Goal: Task Accomplishment & Management: Complete application form

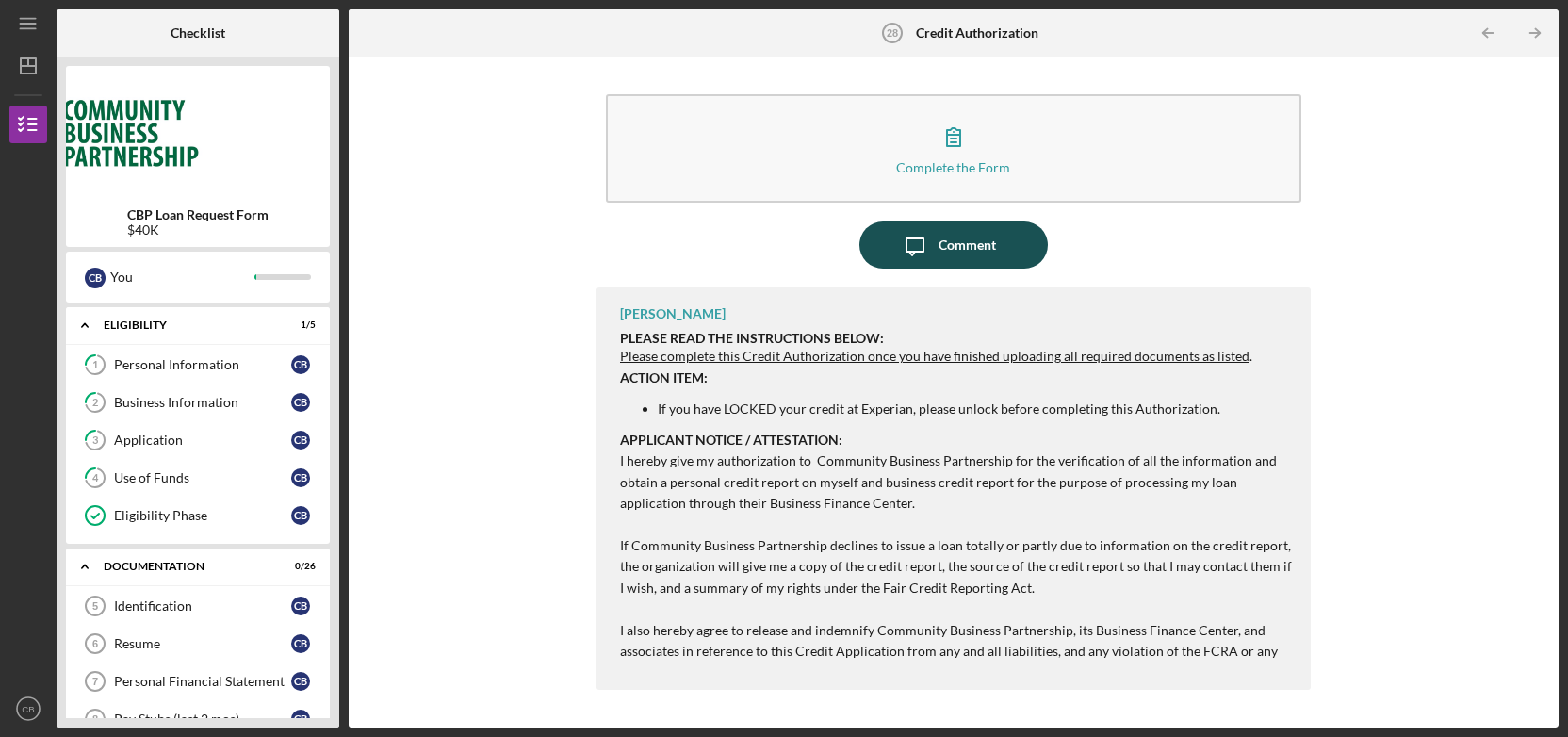
scroll to position [756, 0]
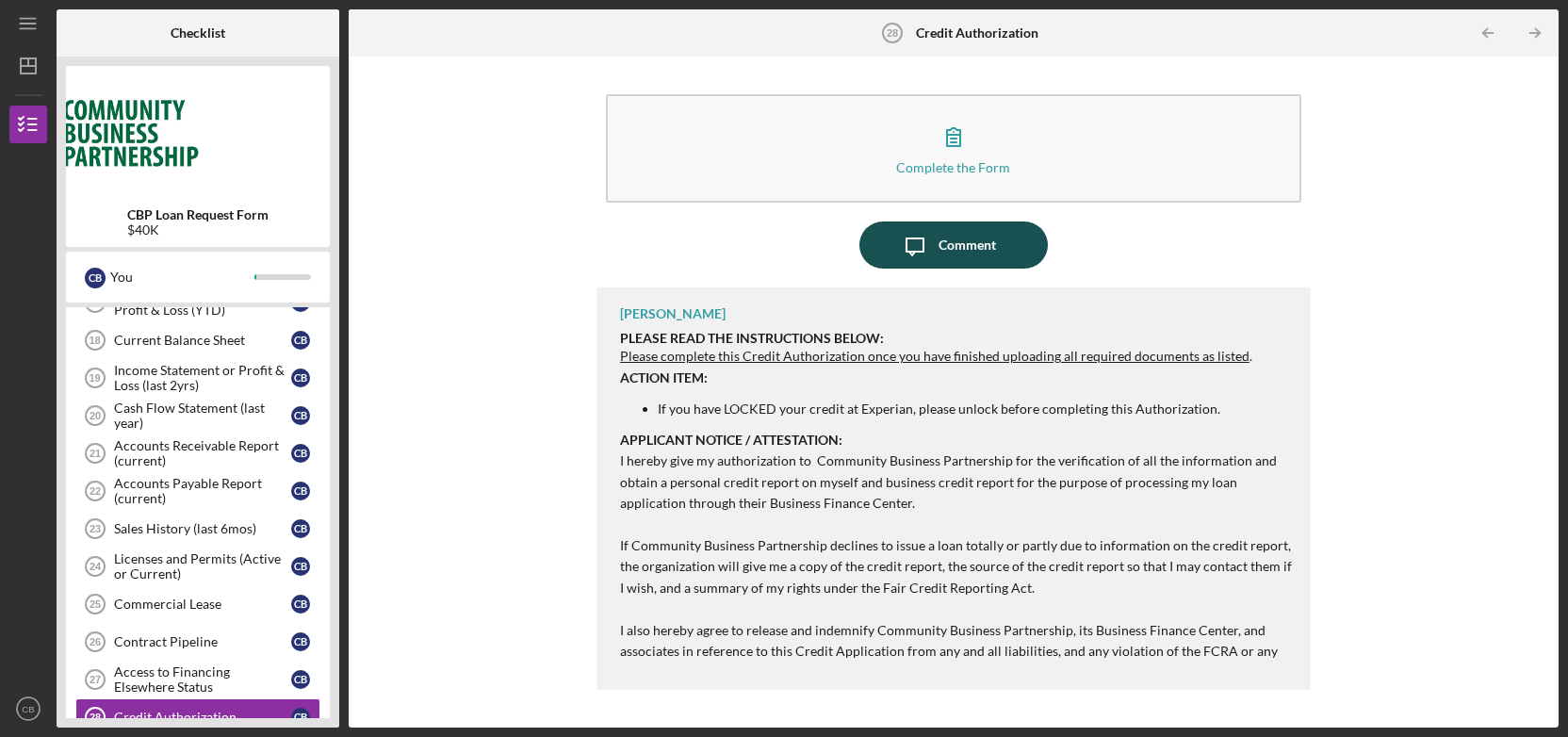
click at [970, 253] on div "Comment" at bounding box center [967, 245] width 58 height 47
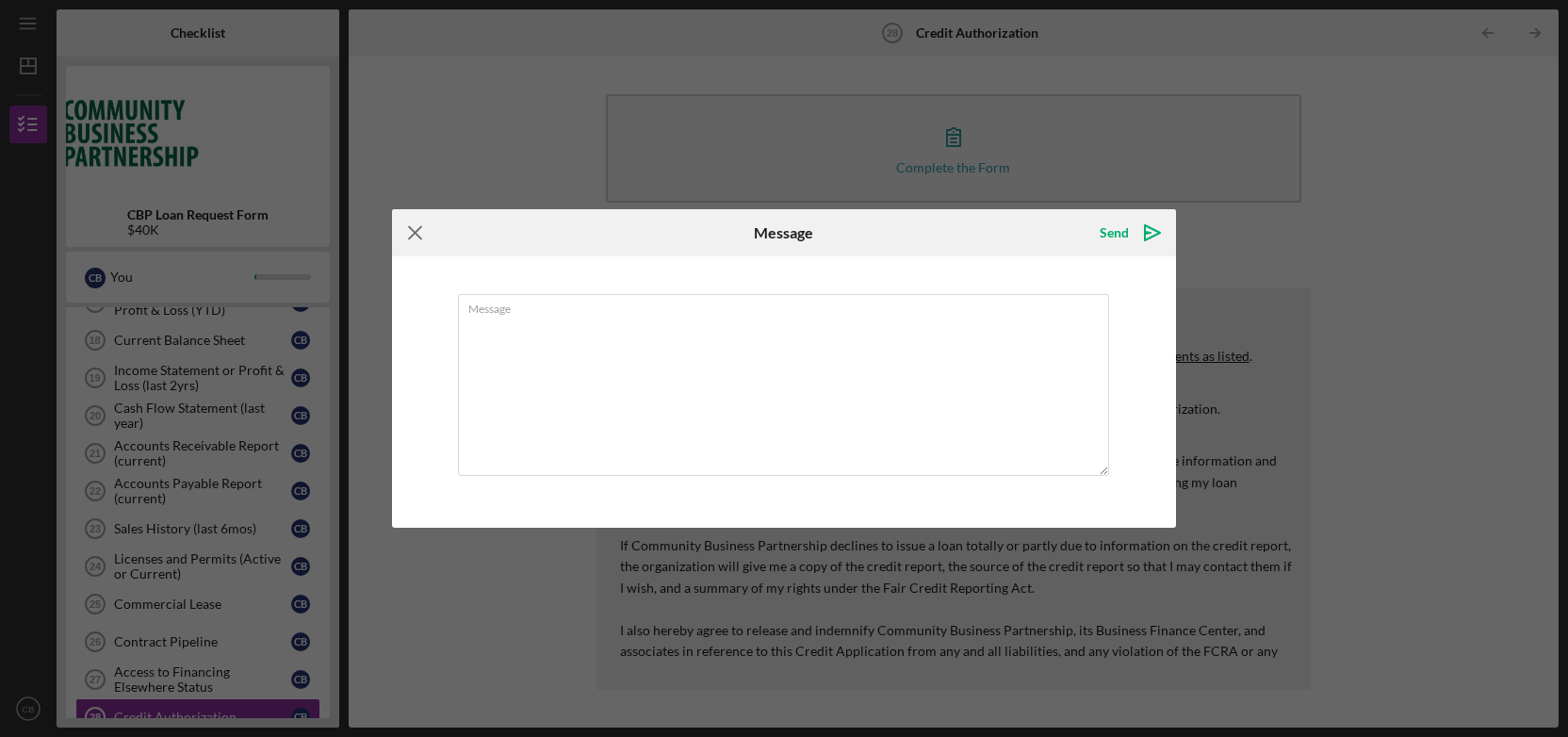
click at [411, 230] on icon "Icon/Menu Close" at bounding box center [415, 233] width 47 height 47
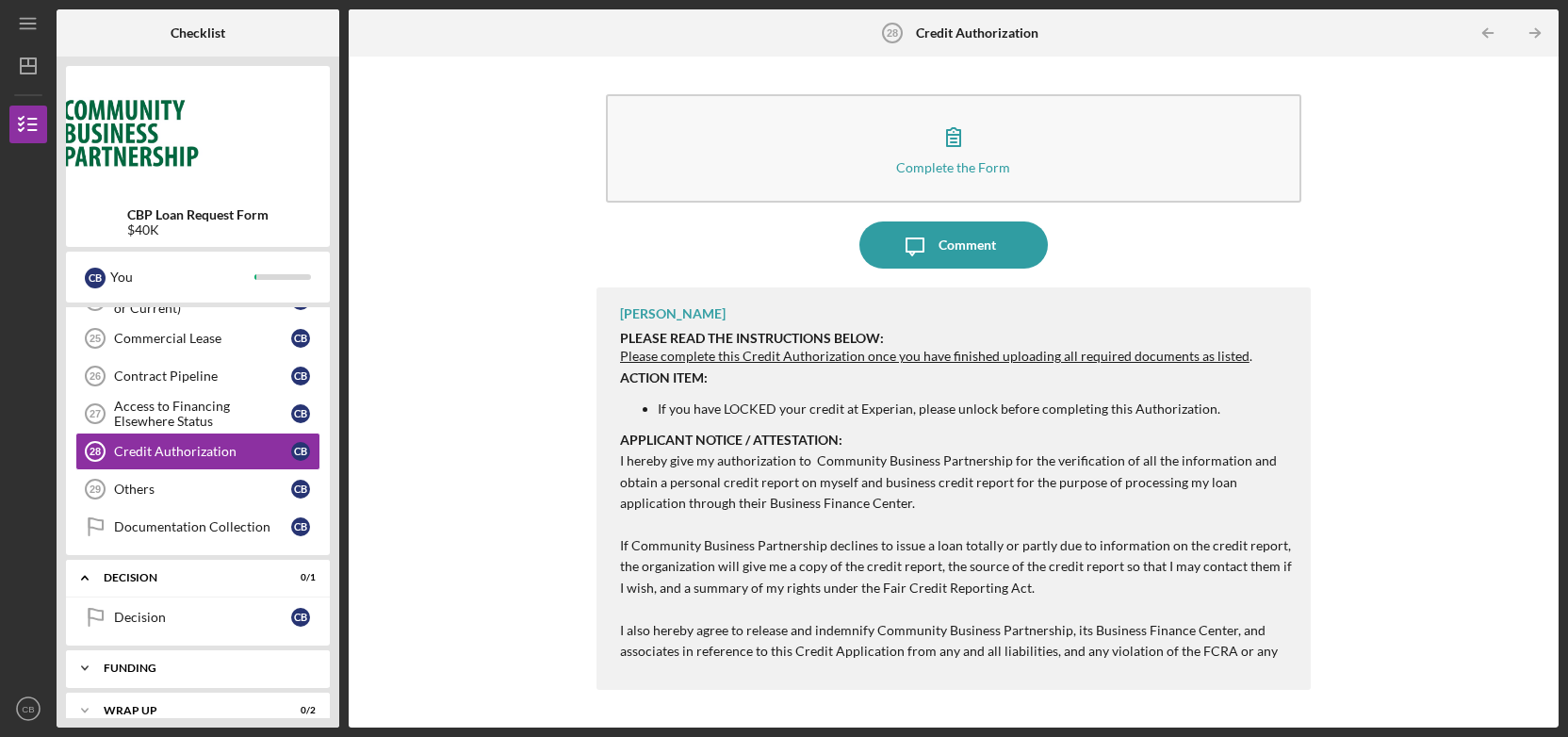
scroll to position [1034, 0]
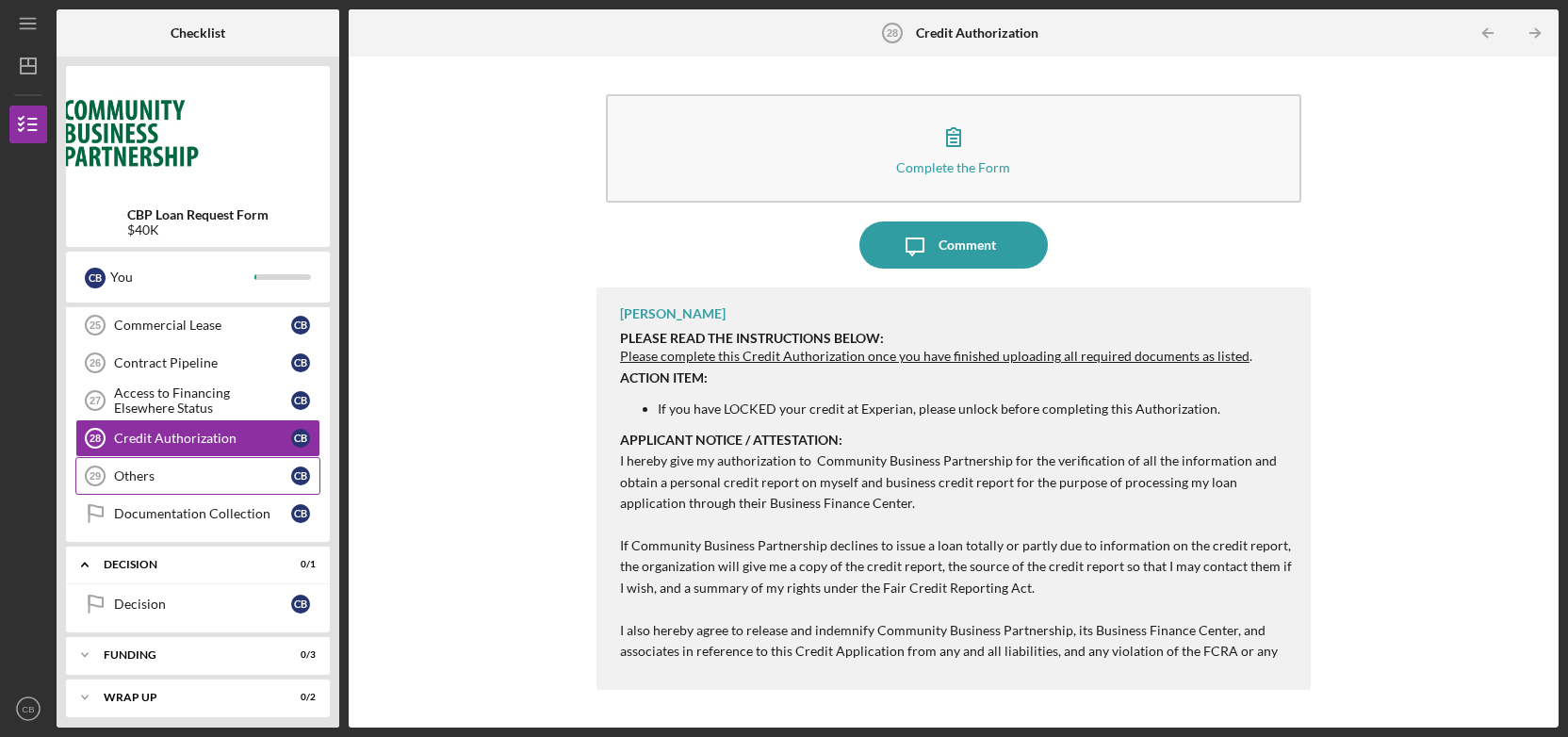
click at [148, 458] on link "Others 29 Others C B" at bounding box center [198, 476] width 245 height 37
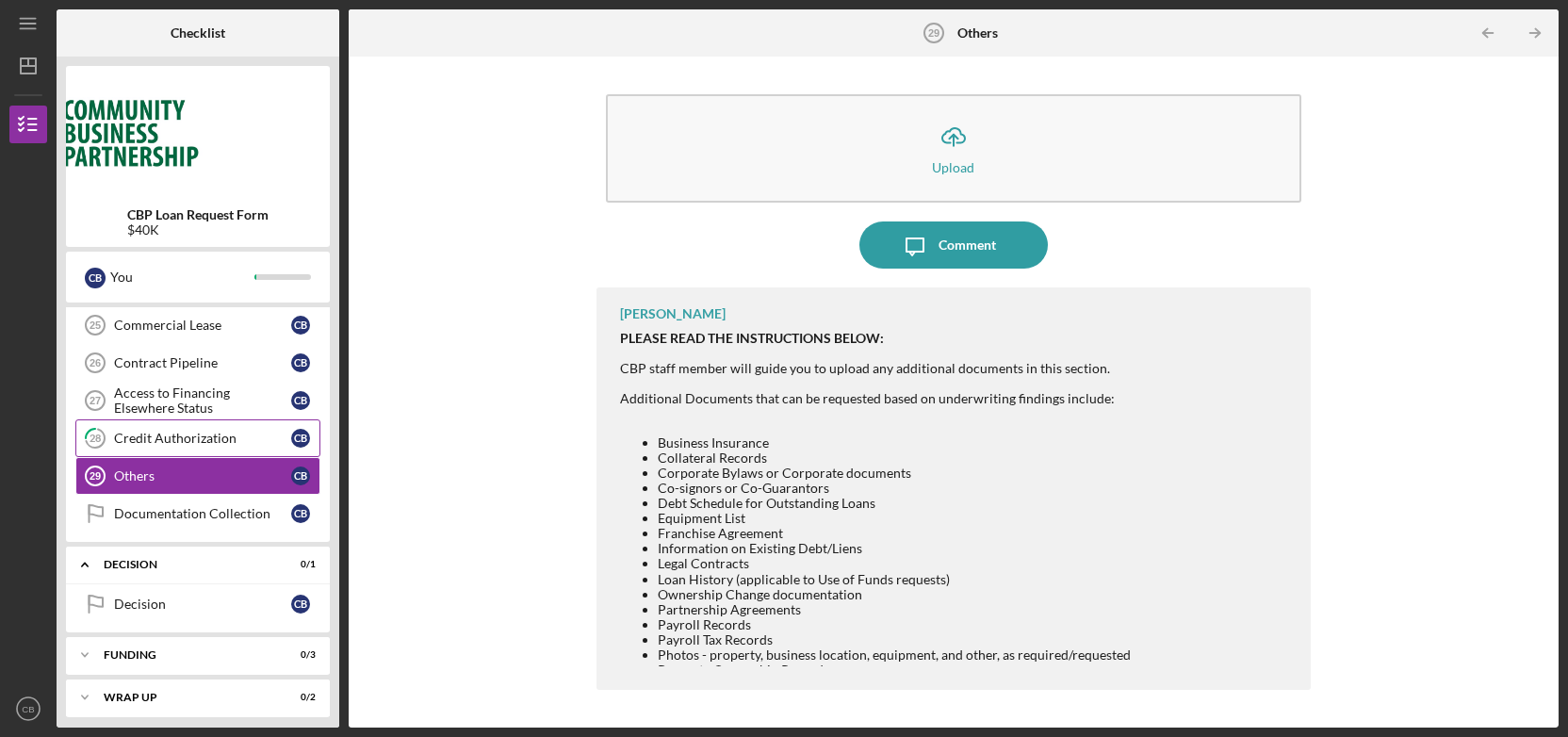
click at [167, 438] on div "Credit Authorization" at bounding box center [202, 438] width 177 height 15
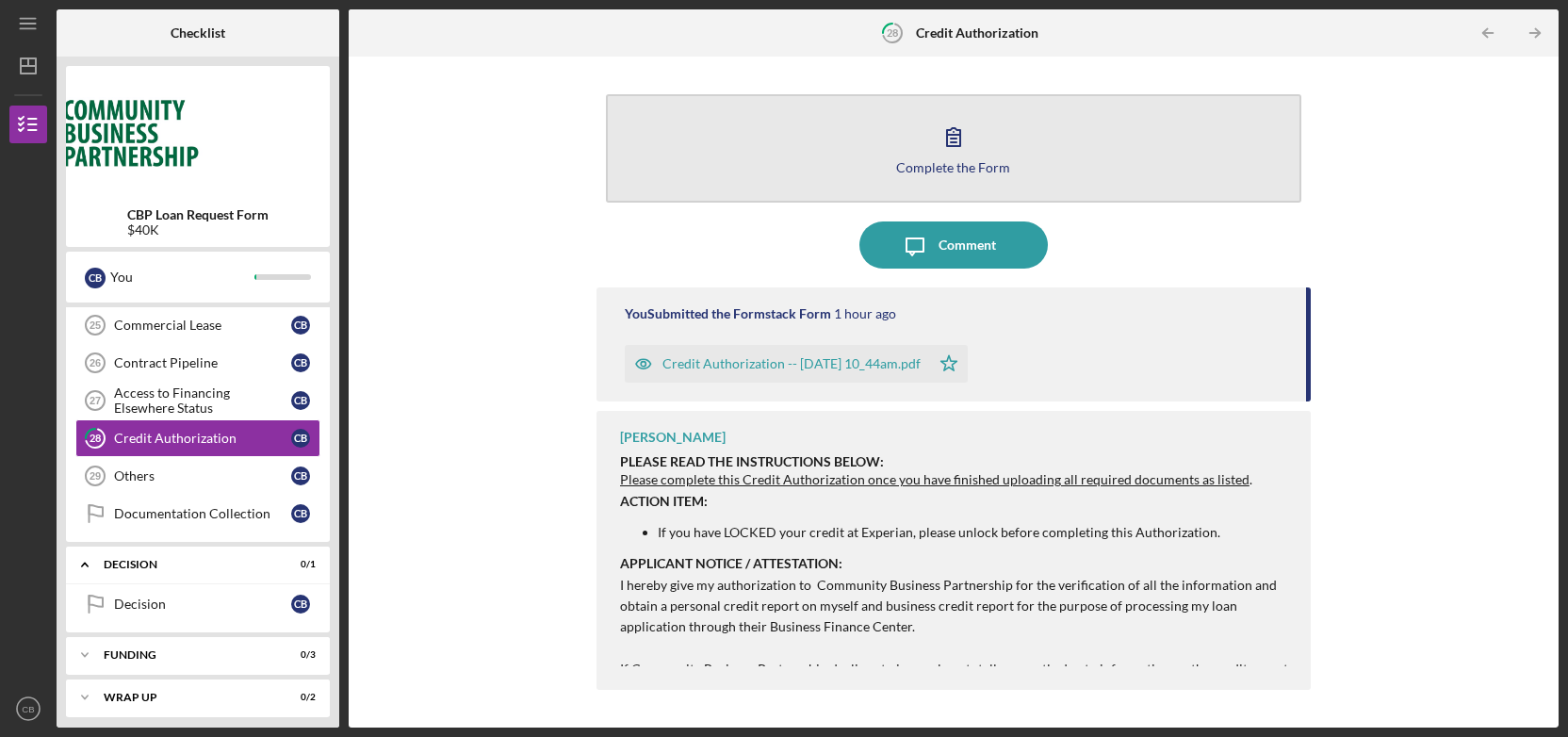
click at [949, 150] on icon "button" at bounding box center [953, 136] width 47 height 47
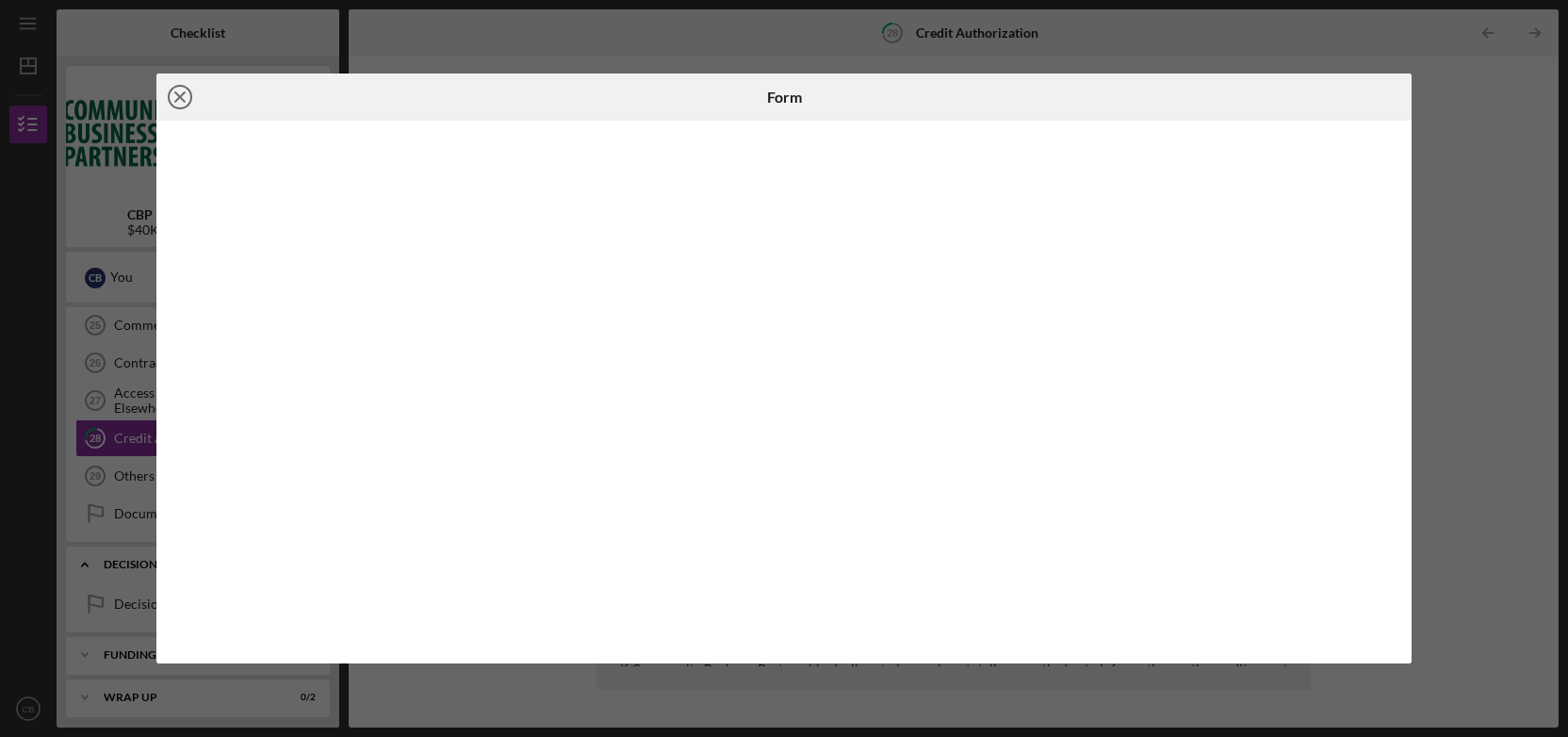
click at [181, 95] on line at bounding box center [181, 97] width 10 height 10
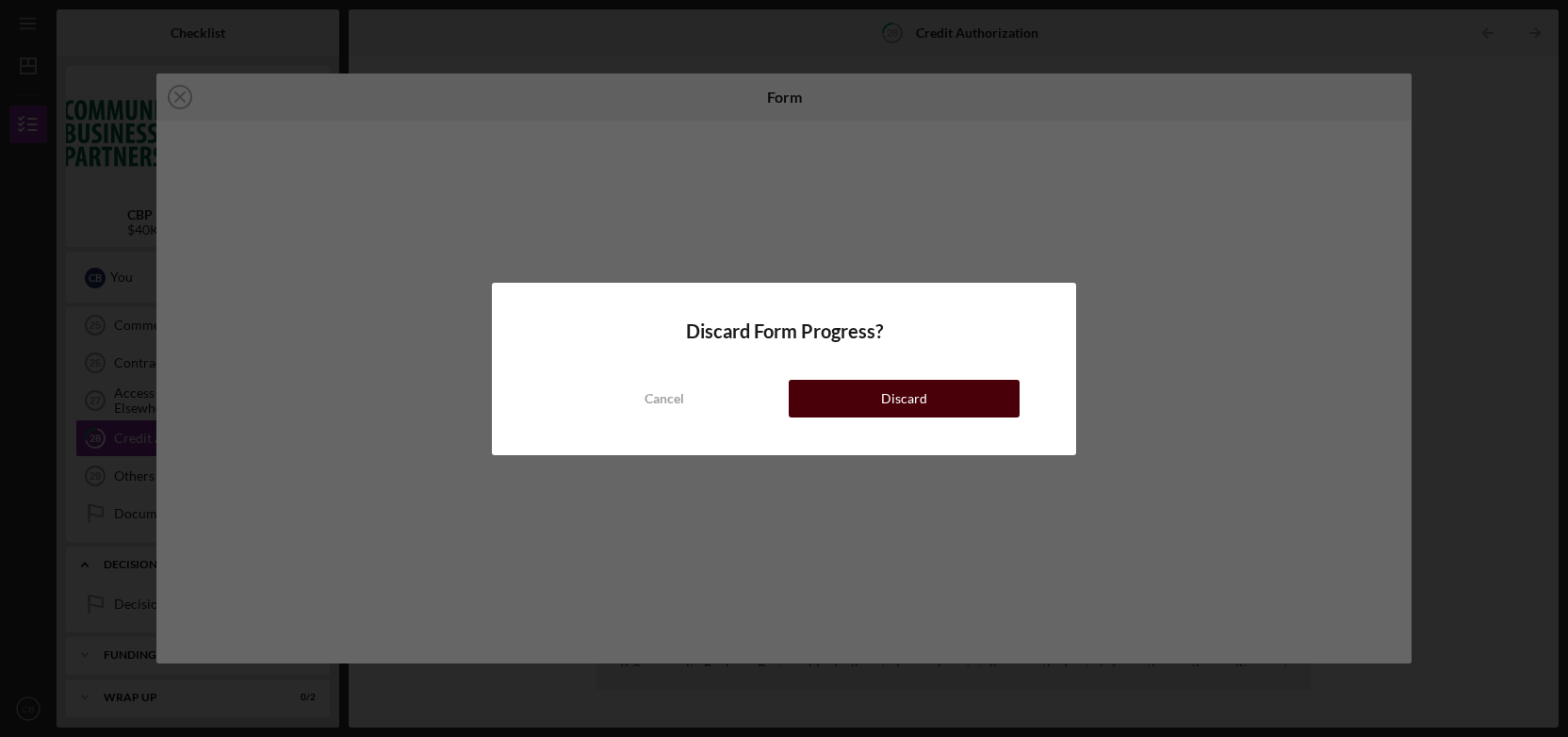
click at [890, 392] on div "Discard" at bounding box center [904, 398] width 46 height 37
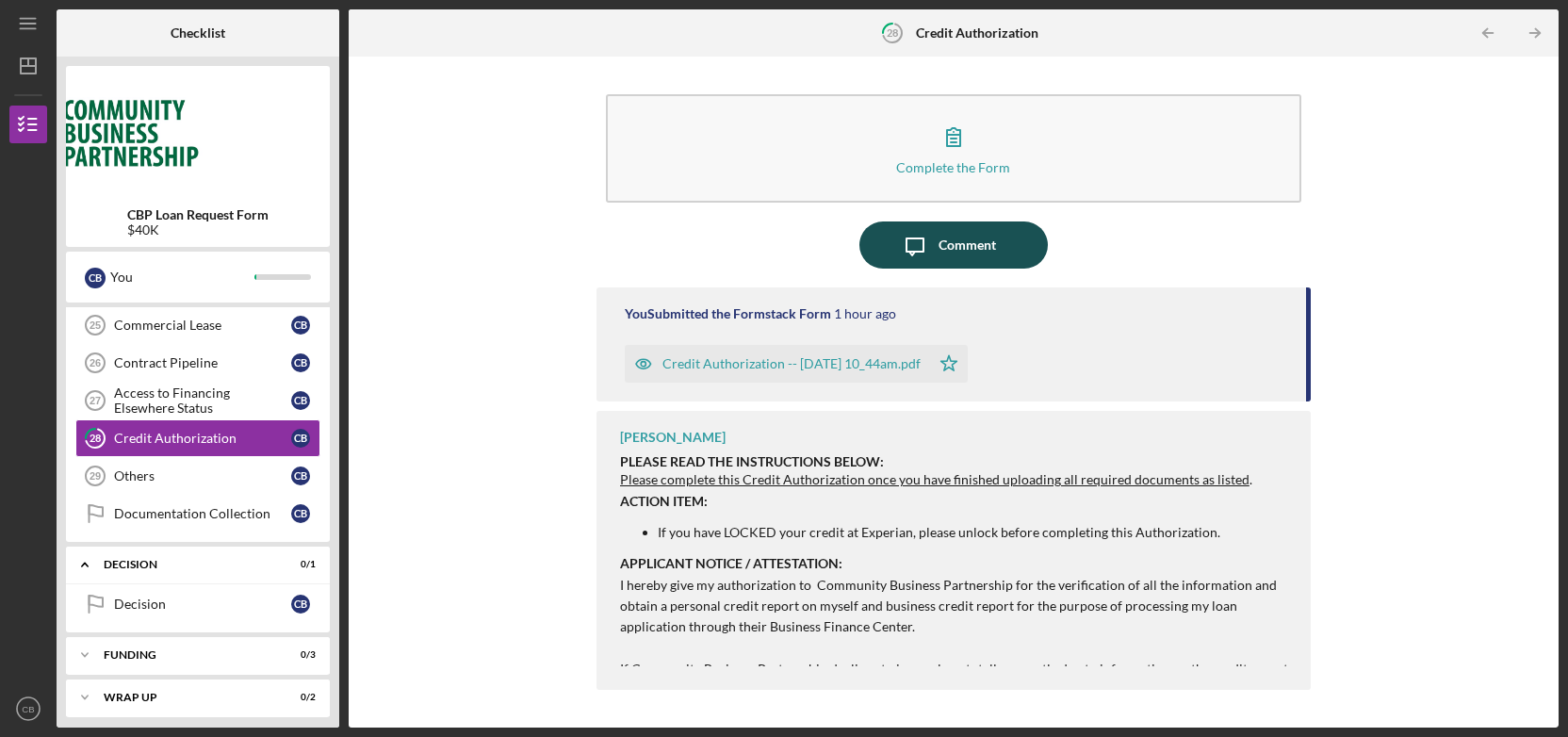
click at [963, 257] on div "Comment" at bounding box center [967, 245] width 58 height 47
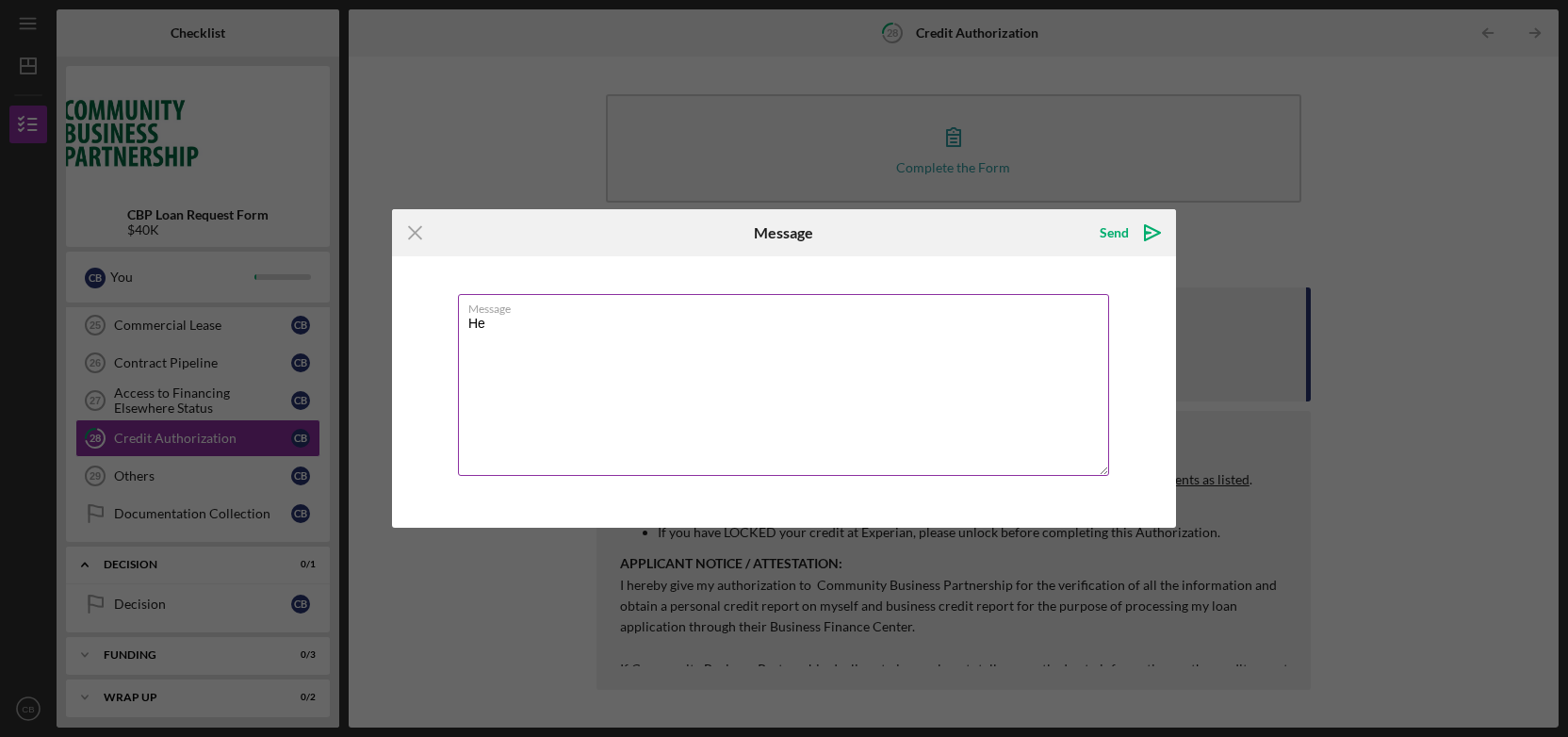
type textarea "H"
click at [417, 233] on icon "Icon/Menu Close" at bounding box center [415, 233] width 47 height 47
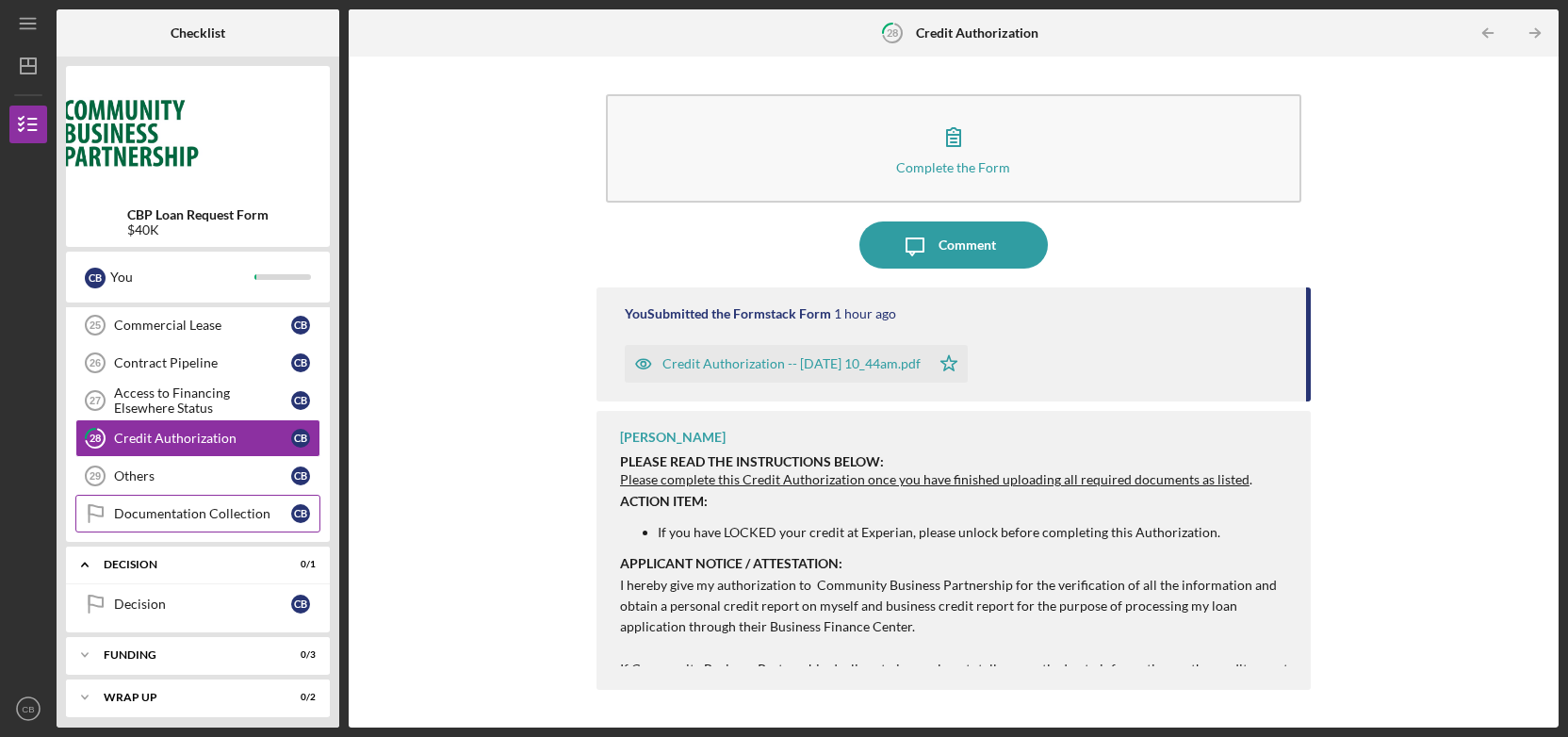
click at [199, 505] on div "Documentation Collection" at bounding box center [202, 512] width 177 height 15
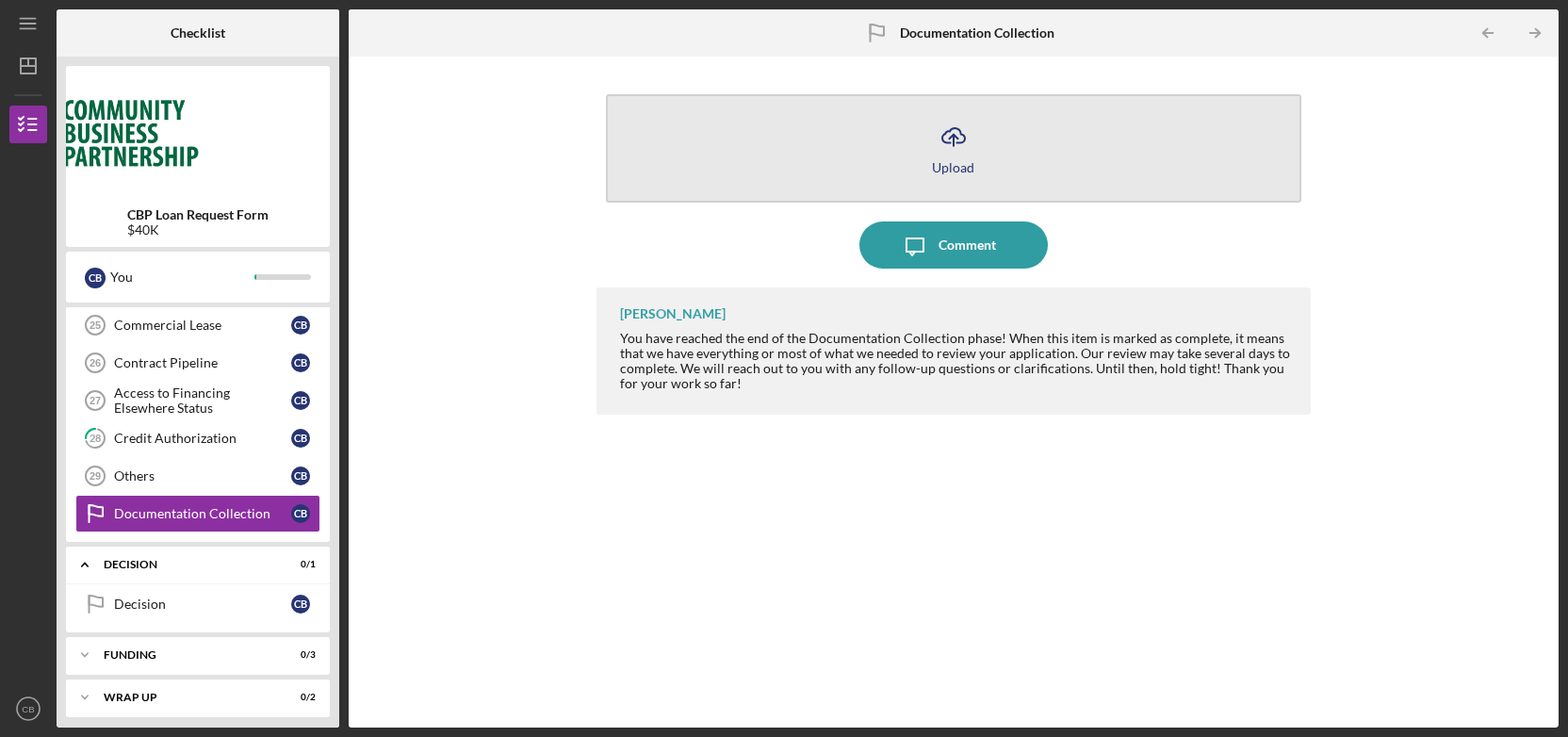
click at [943, 130] on icon "Icon/Upload" at bounding box center [953, 136] width 47 height 47
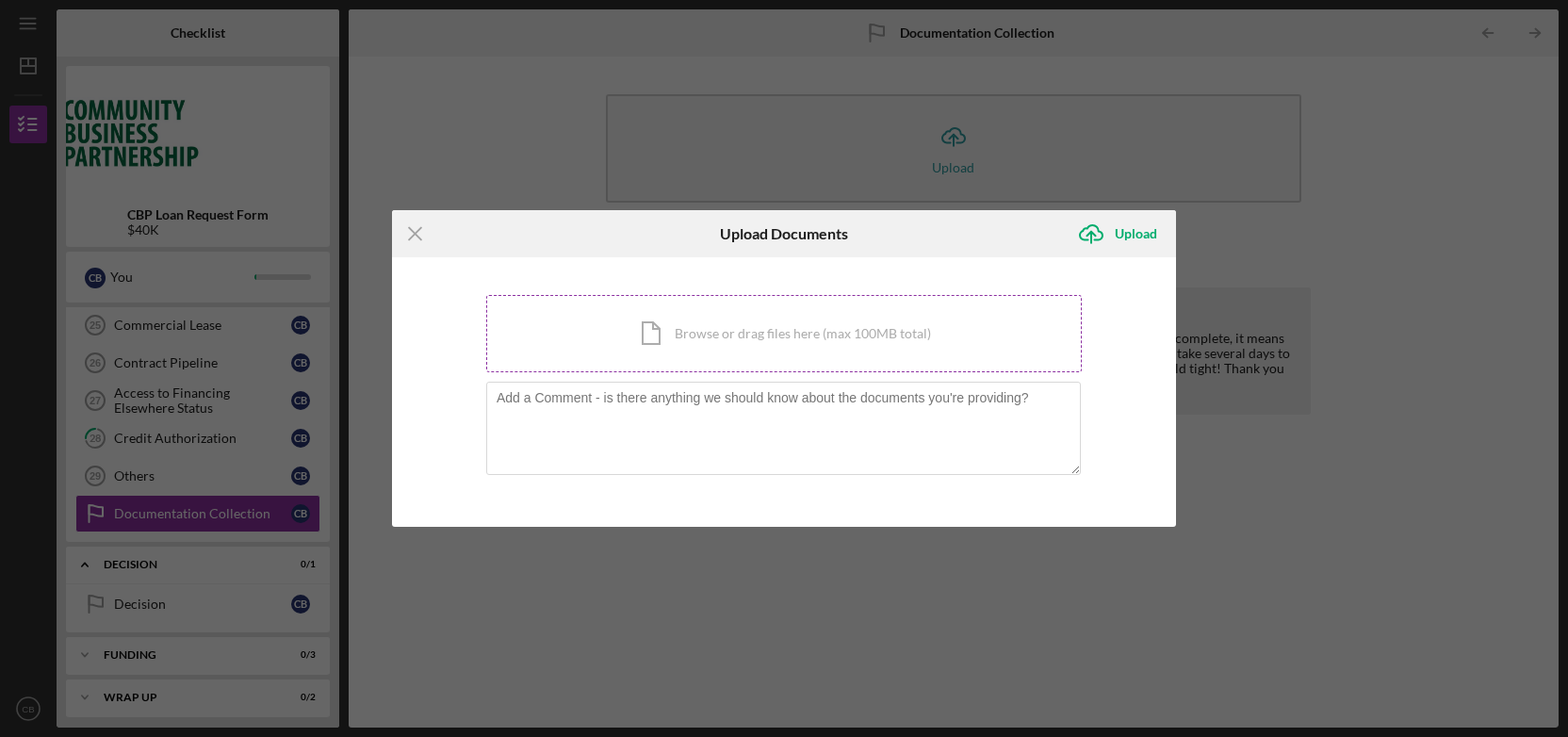
click at [714, 328] on div "Icon/Document Browse or drag files here (max 100MB total) Tap to choose files o…" at bounding box center [784, 333] width 596 height 78
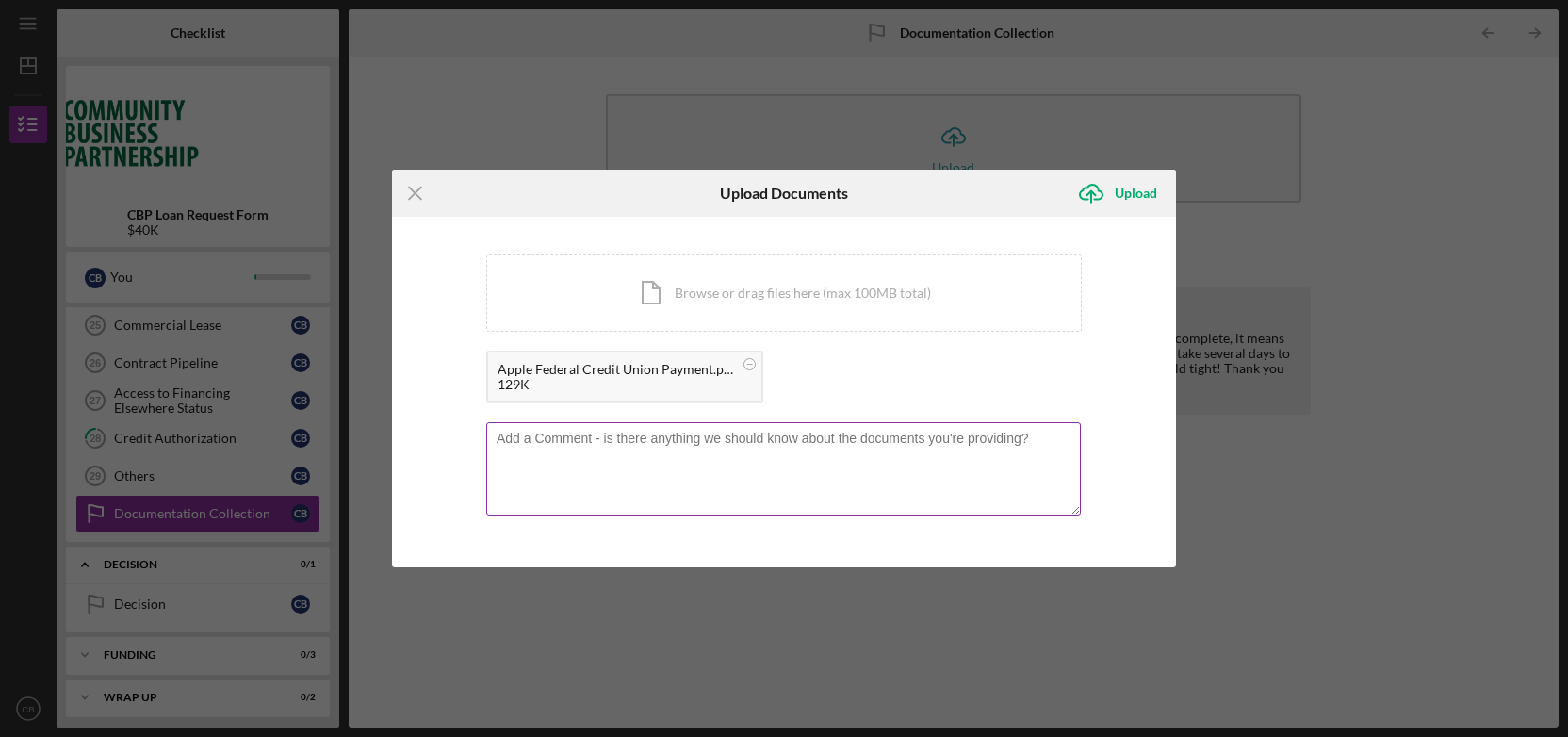
click at [710, 444] on textarea at bounding box center [784, 468] width 595 height 92
type textarea "Here is the receipt showing the $850 payment to Apple FCU bringing me current o…"
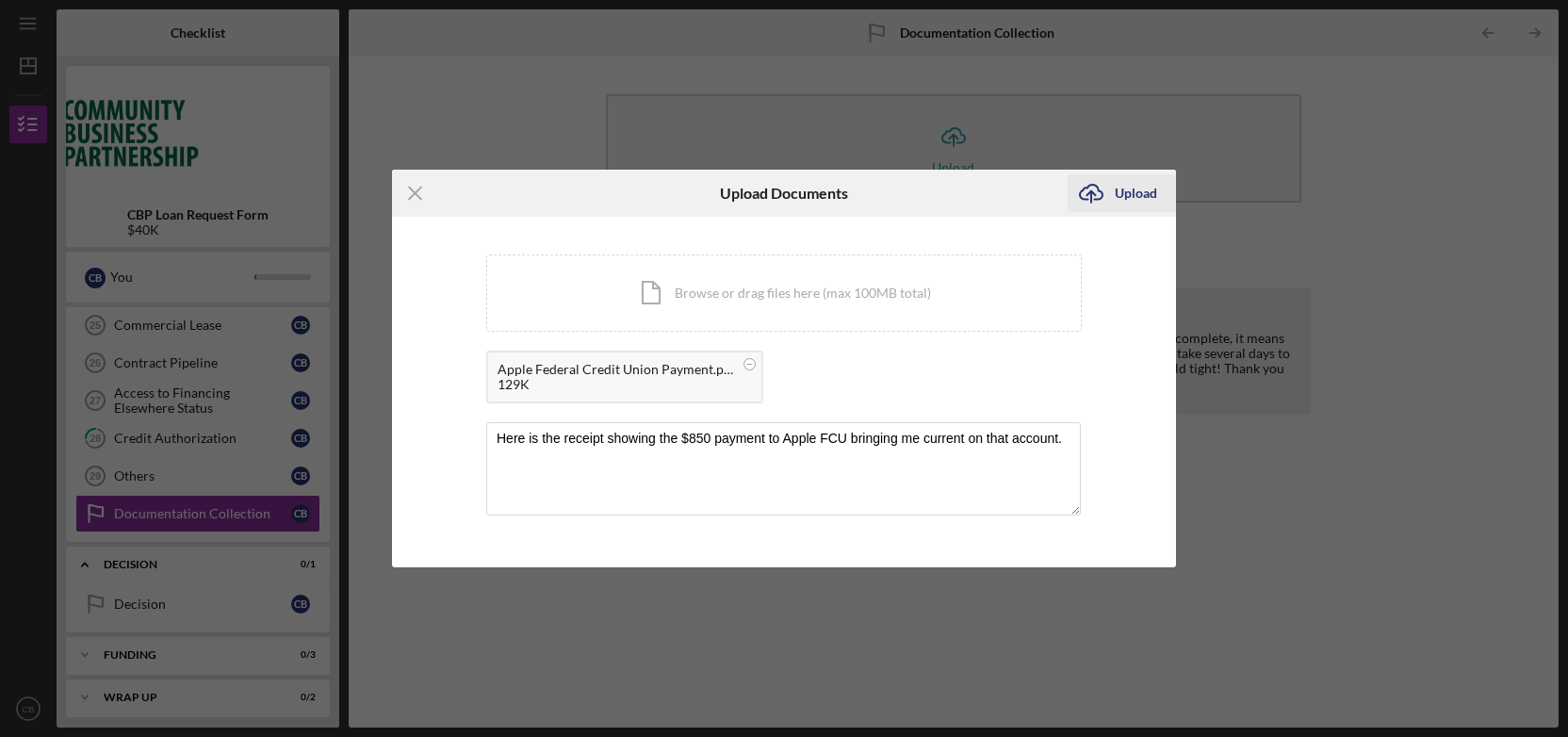
click at [1123, 195] on div "Upload" at bounding box center [1136, 193] width 42 height 37
